Goal: Task Accomplishment & Management: Use online tool/utility

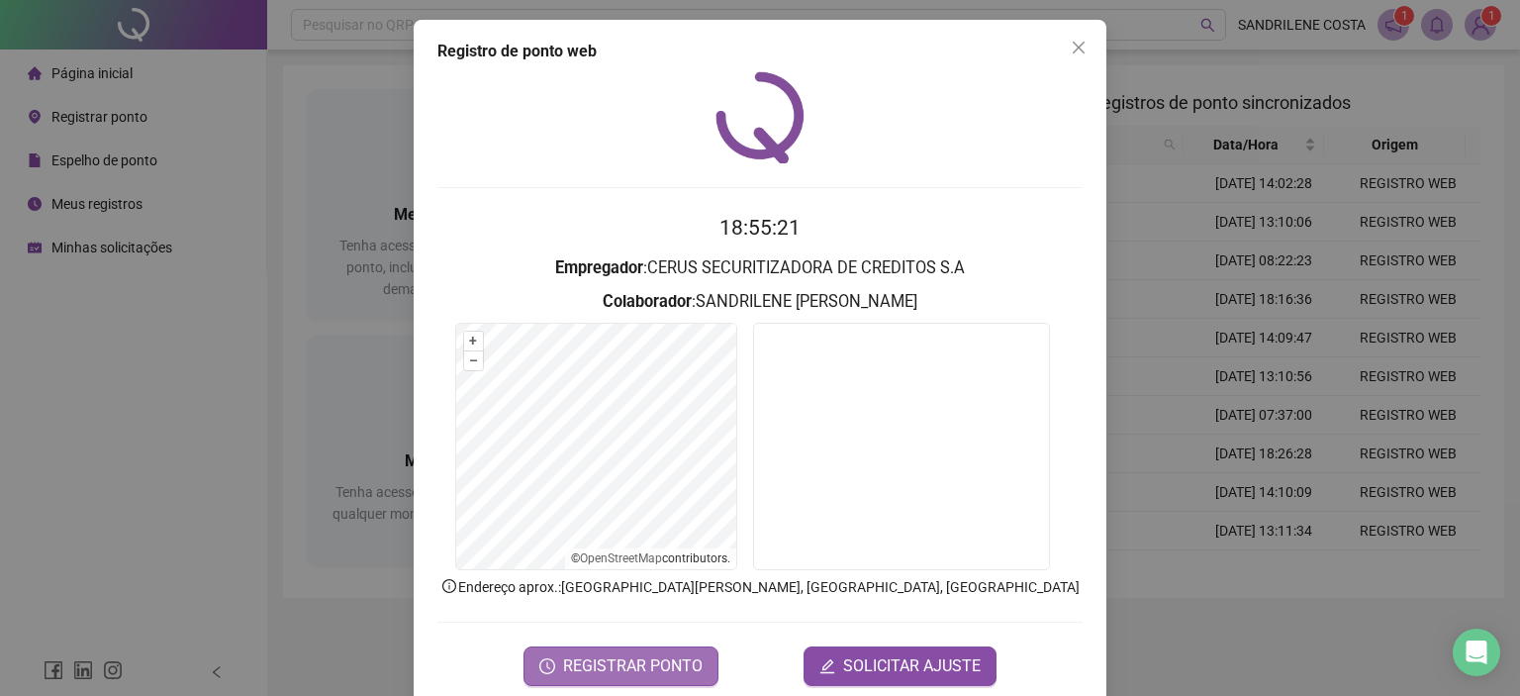
click at [632, 655] on span "REGISTRAR PONTO" at bounding box center [632, 666] width 139 height 24
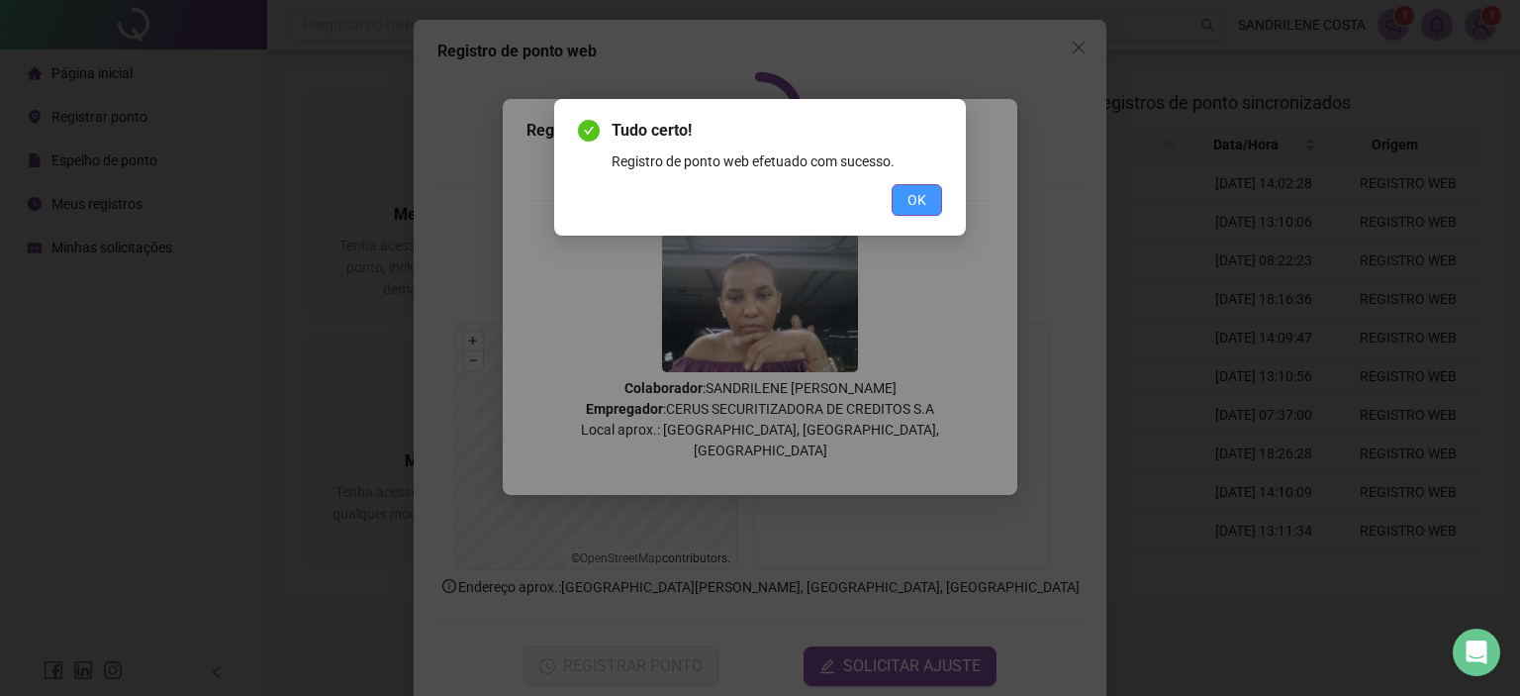
click at [919, 189] on span "OK" at bounding box center [916, 200] width 19 height 22
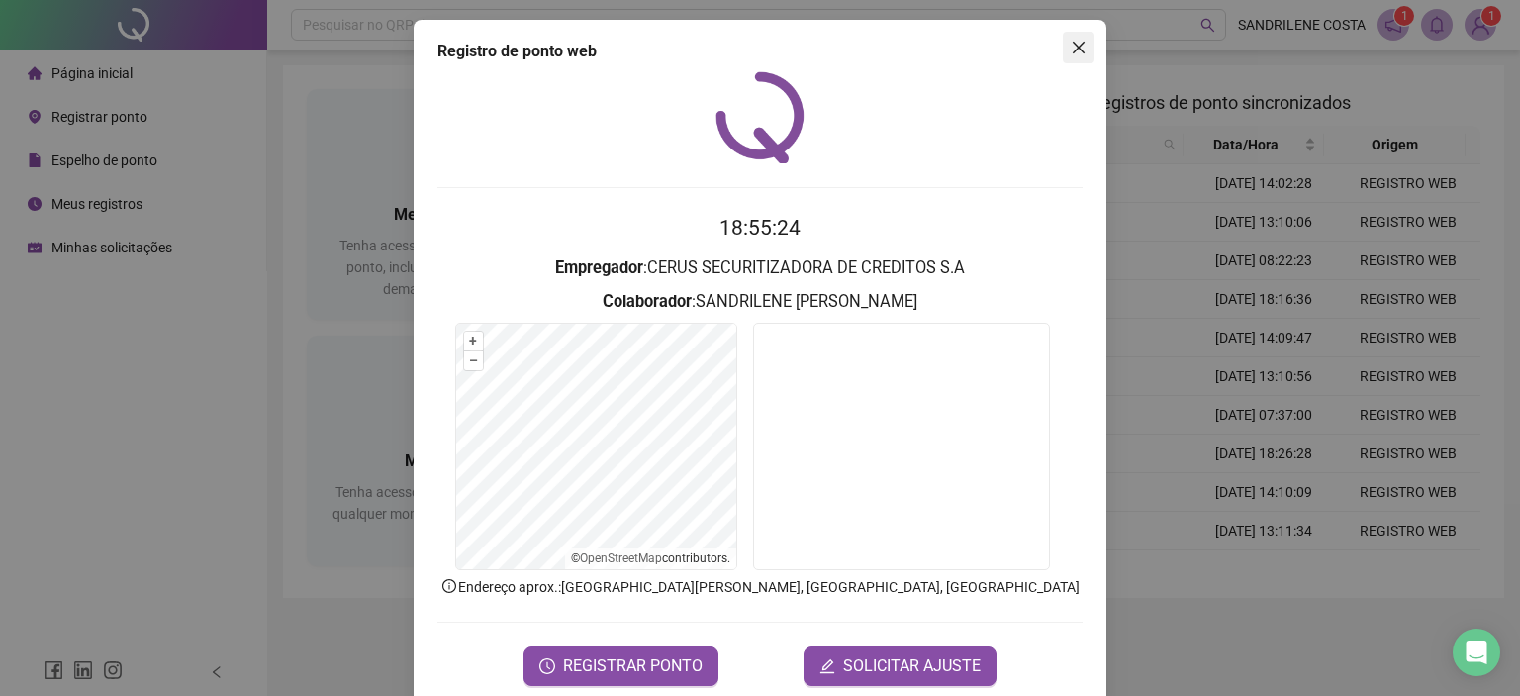
click at [1084, 45] on span "Close" at bounding box center [1079, 48] width 32 height 16
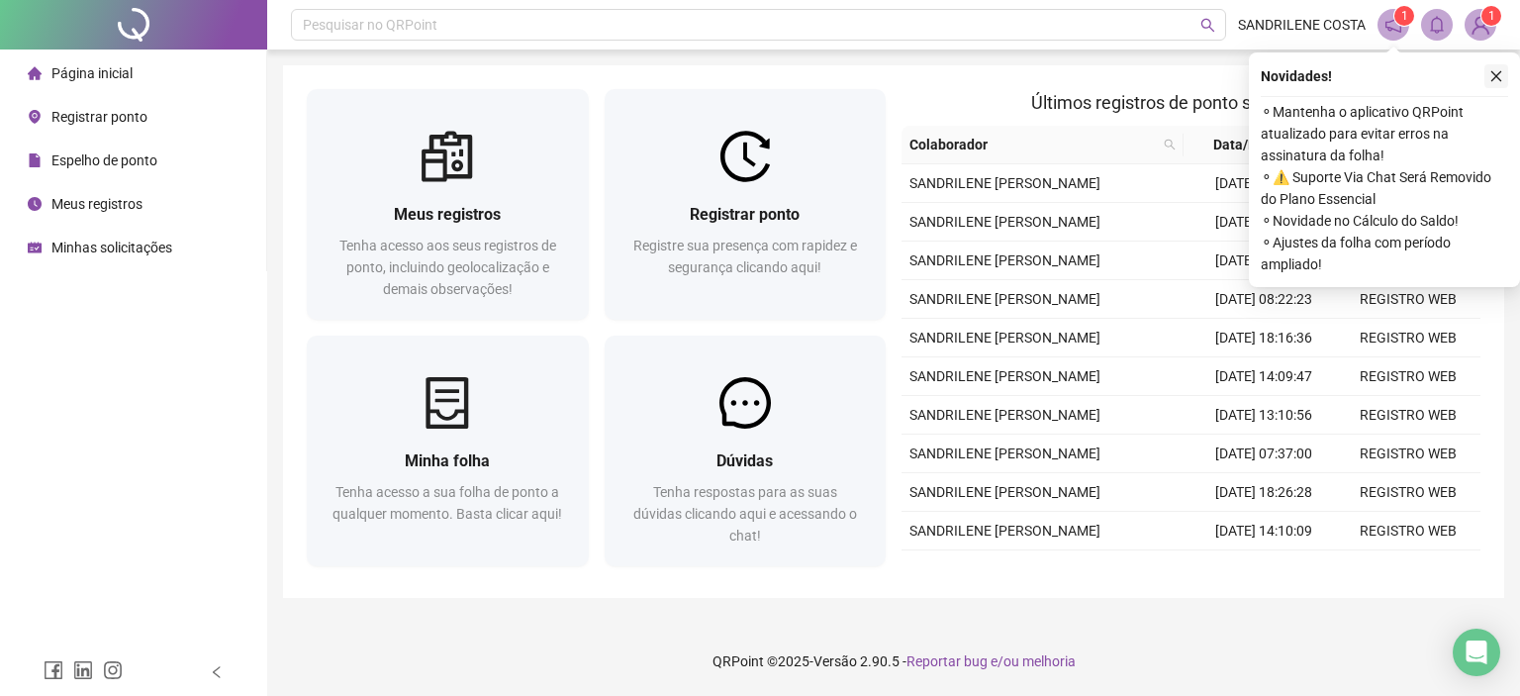
click at [1491, 74] on icon "close" at bounding box center [1496, 76] width 14 height 14
